Goal: Check status: Check status

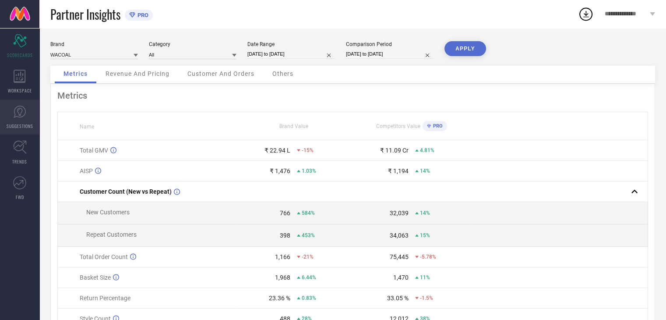
click at [14, 111] on icon at bounding box center [19, 111] width 13 height 13
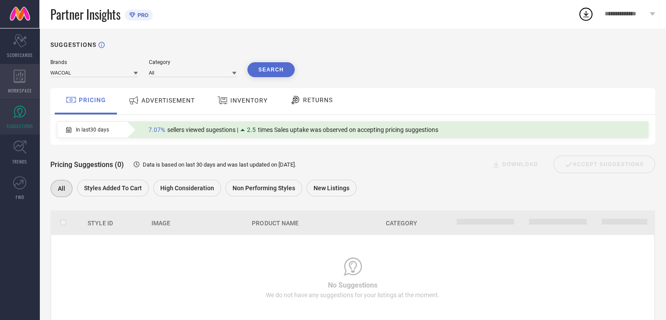
click at [25, 78] on icon at bounding box center [20, 76] width 12 height 13
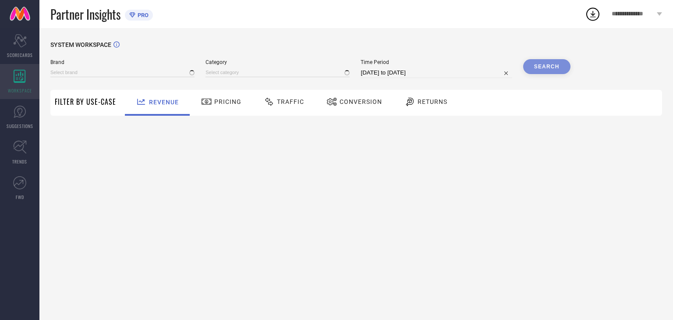
type input "WACOAL"
type input "All"
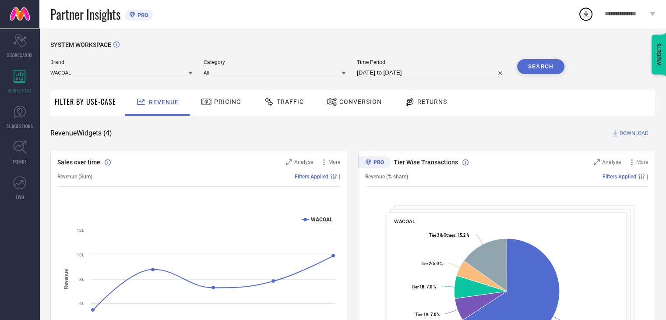
select select "7"
select select "2025"
select select "8"
select select "2025"
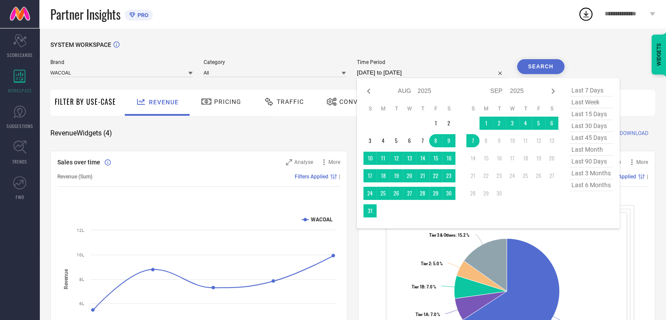
click at [398, 77] on input "[DATE] to [DATE]" at bounding box center [431, 72] width 149 height 11
click at [365, 94] on icon at bounding box center [368, 91] width 11 height 11
select select "6"
select select "2025"
select select "7"
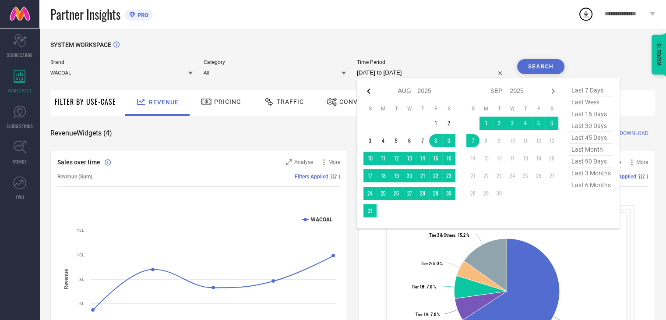
select select "2025"
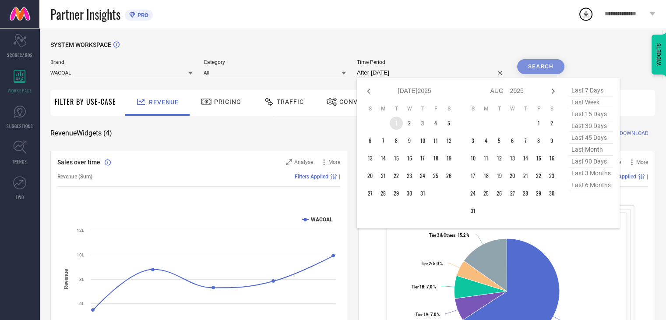
click at [394, 124] on td "1" at bounding box center [396, 122] width 13 height 13
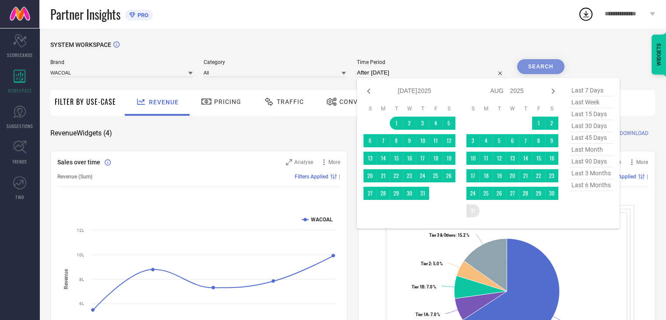
type input "[DATE] to [DATE]"
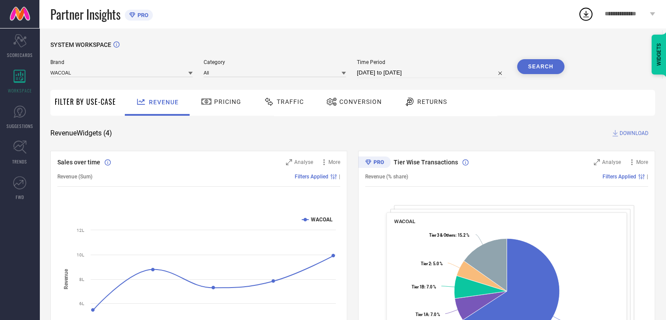
click at [546, 67] on button "Search" at bounding box center [540, 66] width 47 height 15
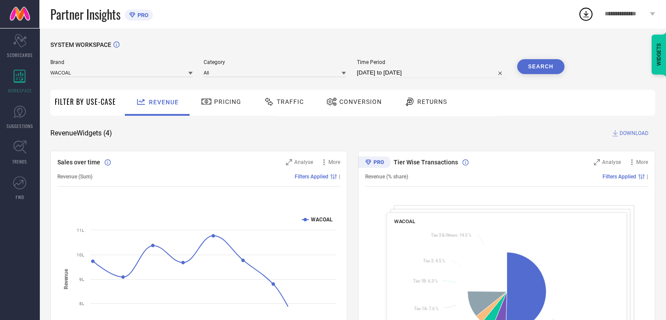
select select "6"
select select "2025"
select select "7"
select select "2025"
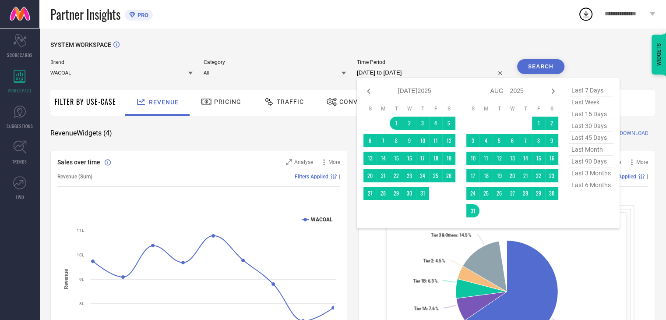
click at [421, 71] on input "[DATE] to [DATE]" at bounding box center [431, 72] width 149 height 11
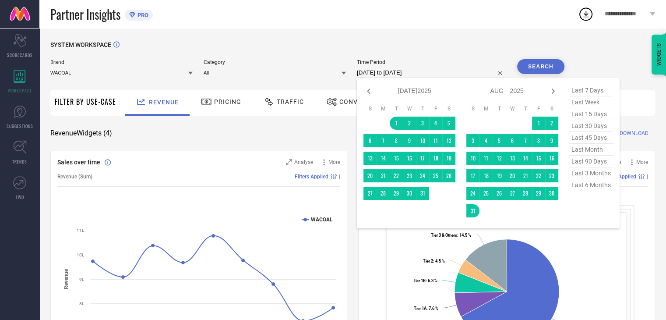
click at [587, 131] on span "last 30 days" at bounding box center [591, 126] width 44 height 12
type input "[DATE] to [DATE]"
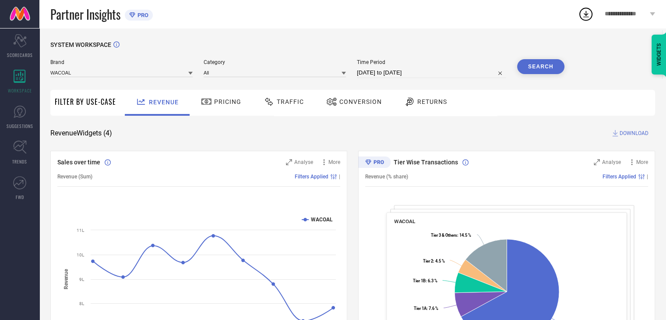
click at [540, 68] on button "Search" at bounding box center [540, 66] width 47 height 15
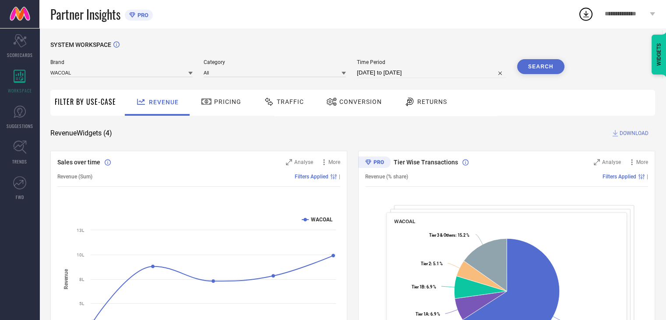
click at [287, 105] on span "Traffic" at bounding box center [290, 101] width 27 height 7
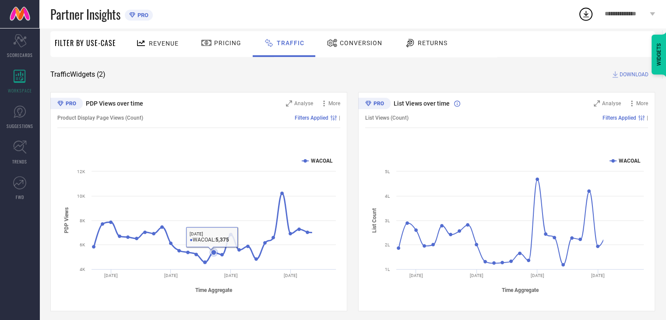
scroll to position [64, 0]
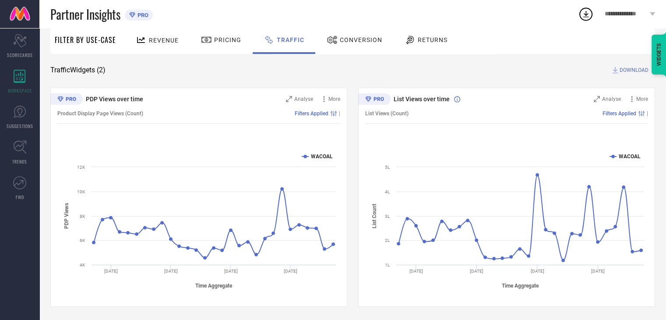
click at [349, 34] on div "Conversion" at bounding box center [355, 39] width 60 height 15
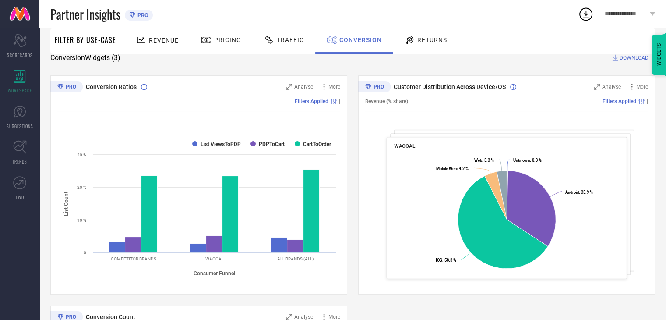
scroll to position [74, 0]
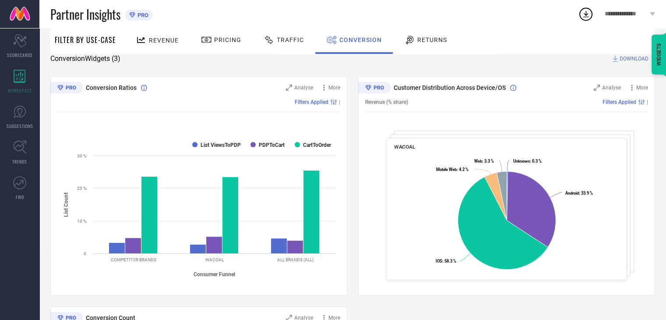
click at [420, 34] on div "Returns" at bounding box center [425, 39] width 47 height 15
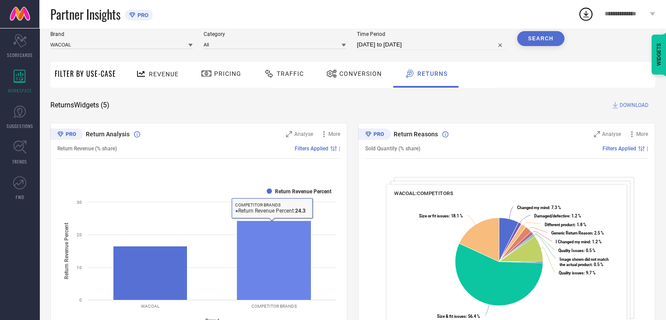
scroll to position [0, 0]
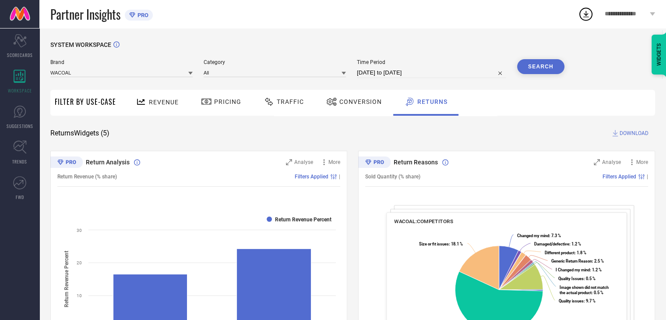
click at [164, 103] on span "Revenue" at bounding box center [164, 102] width 30 height 7
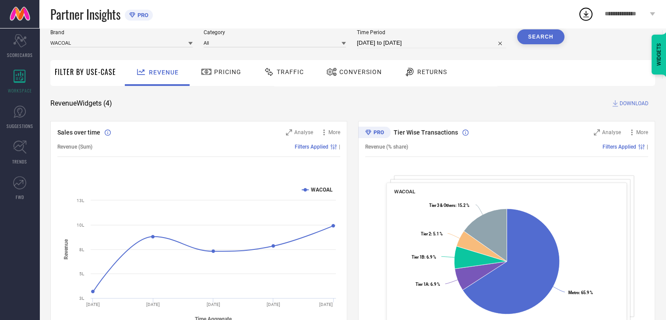
scroll to position [88, 0]
